Goal: Find specific page/section: Find specific page/section

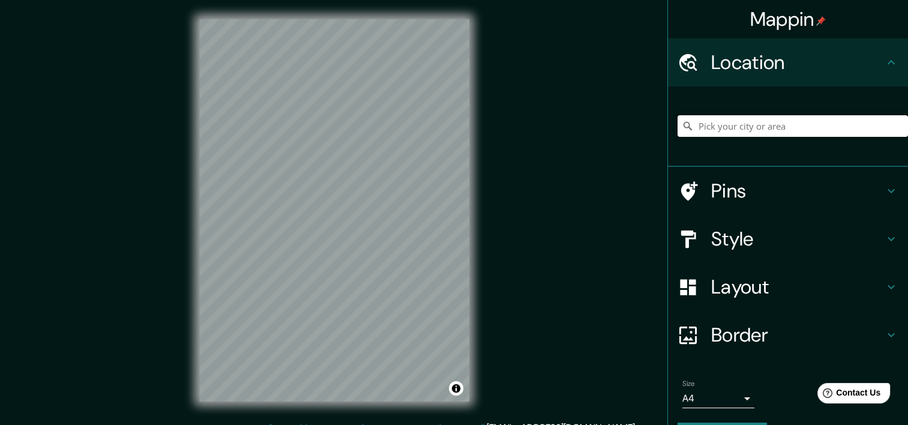
click at [730, 127] on input "Pick your city or area" at bounding box center [792, 126] width 230 height 22
paste input "Blvd. [PERSON_NAME][STREET_ADDRESS][PERSON_NAME]"
type input "[GEOGRAPHIC_DATA][PERSON_NAME], [GEOGRAPHIC_DATA]"
click at [749, 127] on input "[GEOGRAPHIC_DATA][PERSON_NAME], [GEOGRAPHIC_DATA]" at bounding box center [792, 126] width 230 height 22
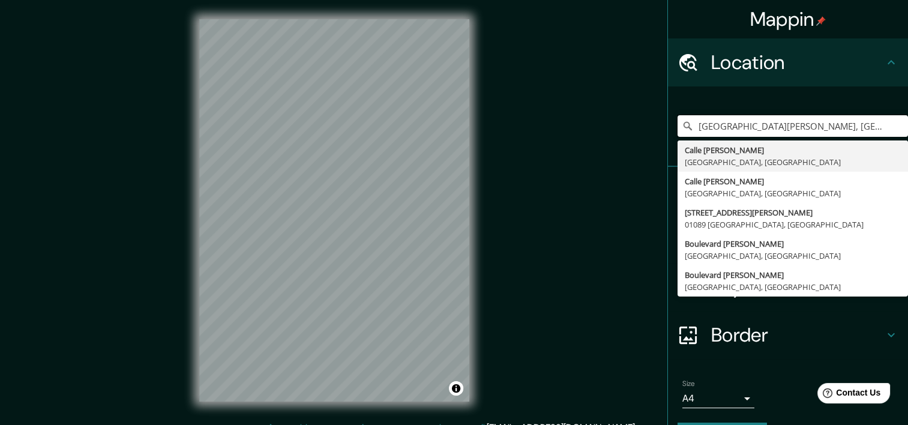
scroll to position [0, 64]
drag, startPoint x: 688, startPoint y: 127, endPoint x: 900, endPoint y: 137, distance: 212.0
click at [900, 137] on div "Mappin Location [GEOGRAPHIC_DATA][PERSON_NAME], [GEOGRAPHIC_DATA] [GEOGRAPHIC_D…" at bounding box center [787, 212] width 241 height 425
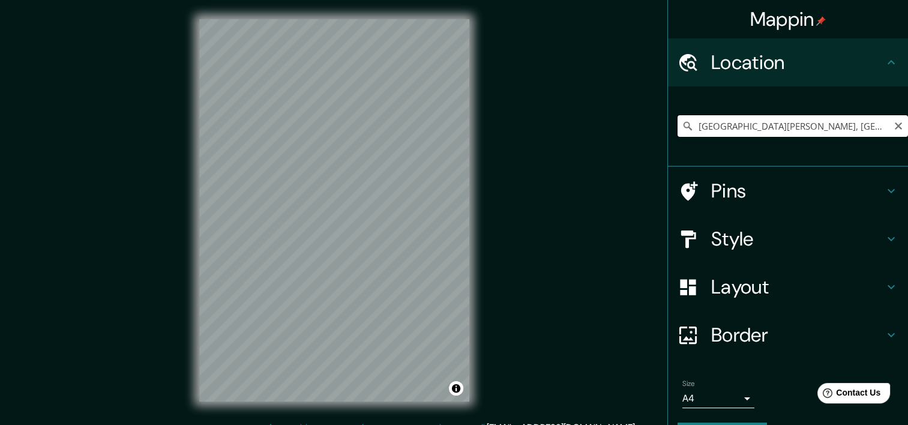
click at [803, 128] on input "[GEOGRAPHIC_DATA][PERSON_NAME], [GEOGRAPHIC_DATA]" at bounding box center [792, 126] width 230 height 22
click at [893, 125] on icon "Clear" at bounding box center [898, 126] width 10 height 10
click at [819, 127] on input "Pick your city or area" at bounding box center [792, 126] width 230 height 22
paste input "Blvd. [PERSON_NAME][STREET_ADDRESS][PERSON_NAME]"
type input "[GEOGRAPHIC_DATA][PERSON_NAME], [GEOGRAPHIC_DATA]"
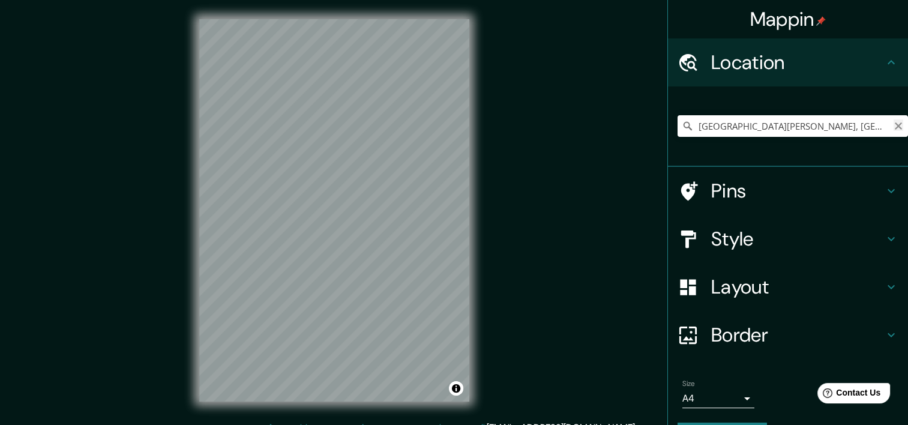
click at [893, 126] on icon "Clear" at bounding box center [898, 126] width 10 height 10
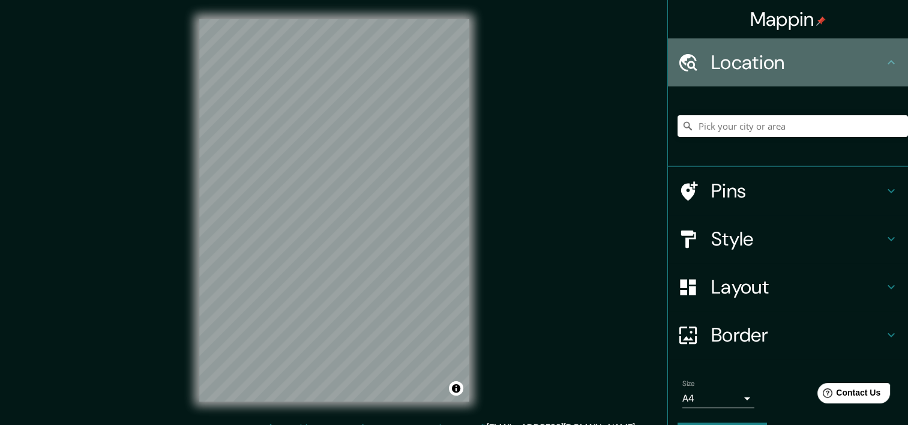
click at [779, 79] on div "Location" at bounding box center [788, 62] width 240 height 48
